Goal: Transaction & Acquisition: Subscribe to service/newsletter

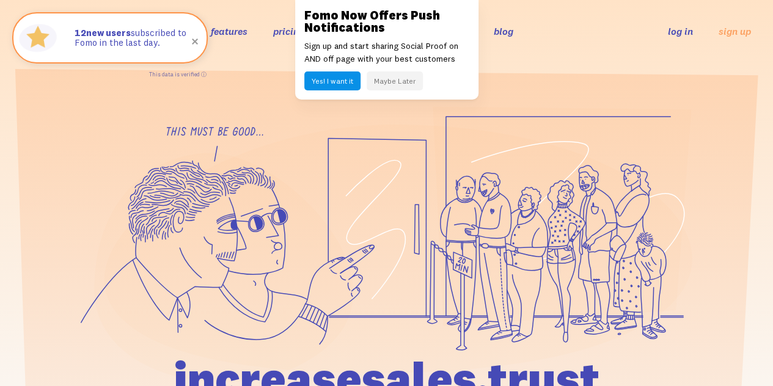
click at [347, 81] on button "Yes! I want it" at bounding box center [332, 81] width 56 height 19
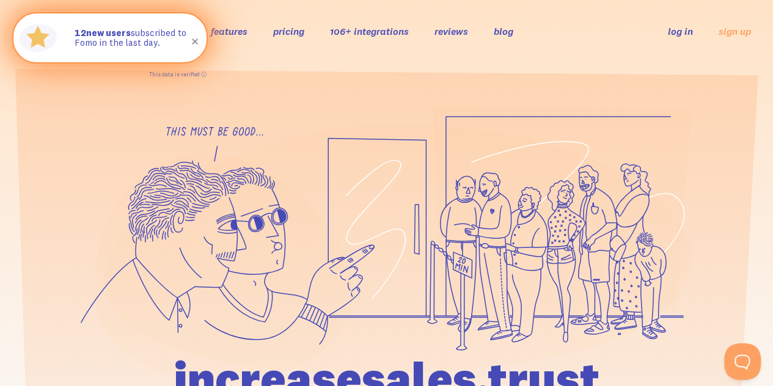
click at [123, 45] on p "12 new users subscribed to Fomo in the last day." at bounding box center [135, 38] width 120 height 20
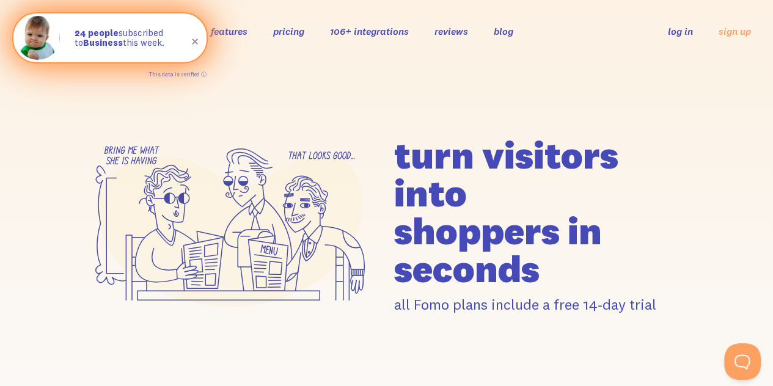
click at [195, 42] on span at bounding box center [195, 42] width 42 height 42
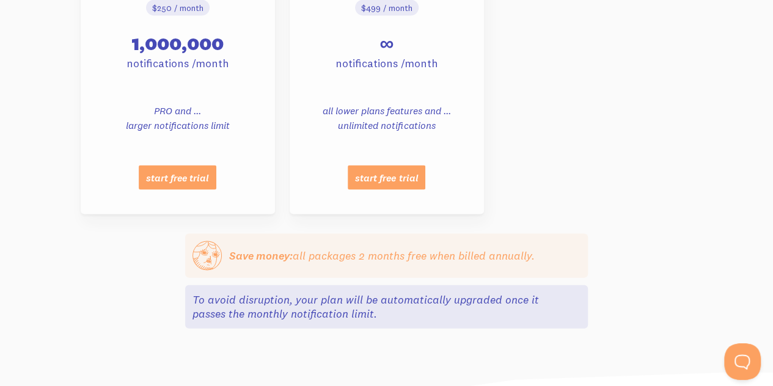
scroll to position [1427, 0]
